Goal: Complete application form: Complete application form

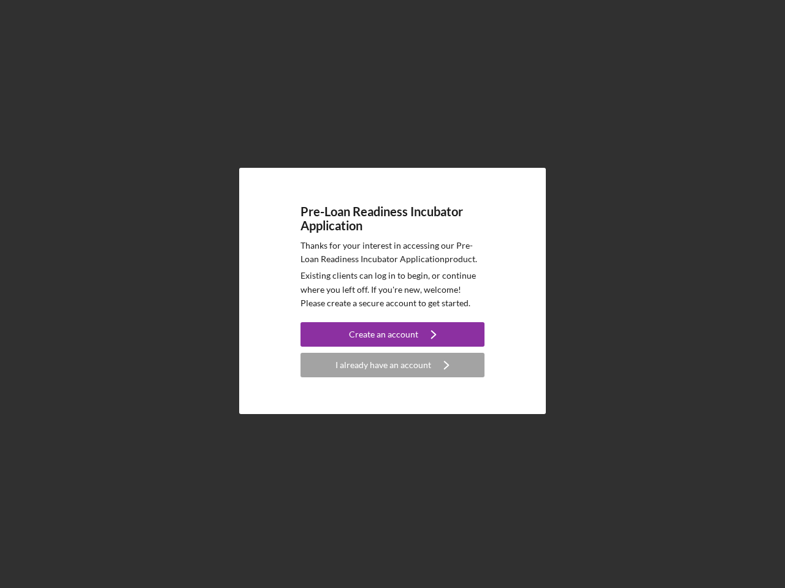
click at [392, 294] on p "Existing clients can log in to begin, or continue where you left off. If you're…" at bounding box center [392, 289] width 184 height 41
click at [392, 335] on div "Create an account" at bounding box center [383, 334] width 69 height 25
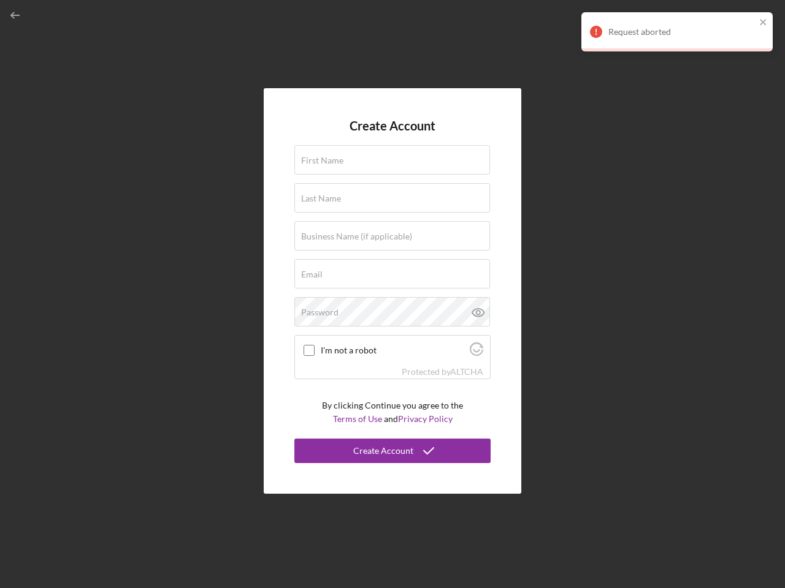
click at [392, 365] on div "Protected by [PERSON_NAME]" at bounding box center [392, 371] width 195 height 13
